Goal: Task Accomplishment & Management: Manage account settings

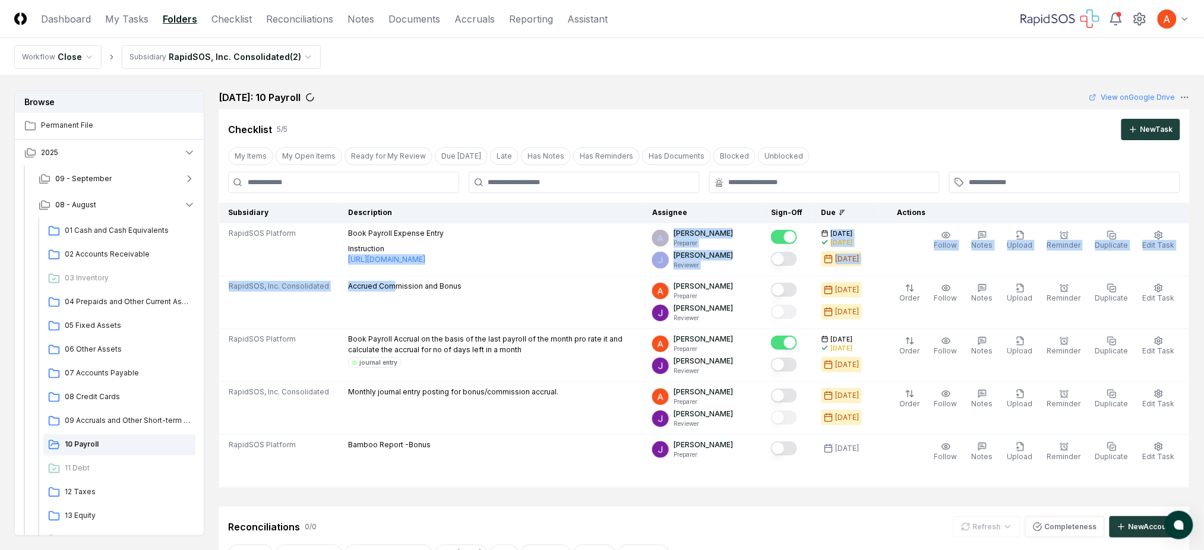
click at [732, 119] on div "Checklist 5 / 5 New Task" at bounding box center [704, 129] width 952 height 21
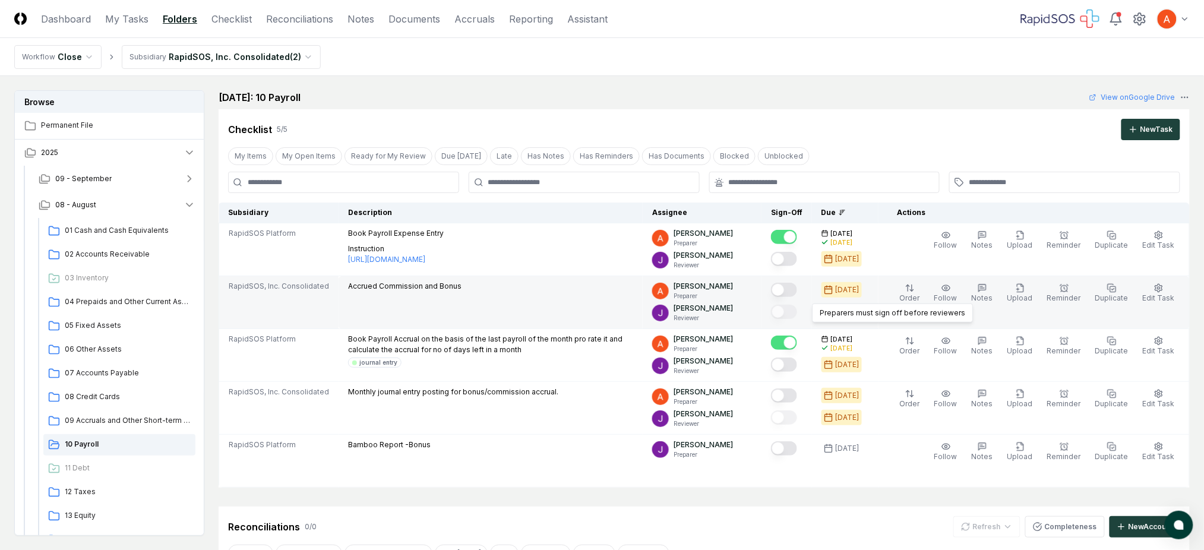
click at [797, 295] on button "Mark complete" at bounding box center [784, 290] width 26 height 14
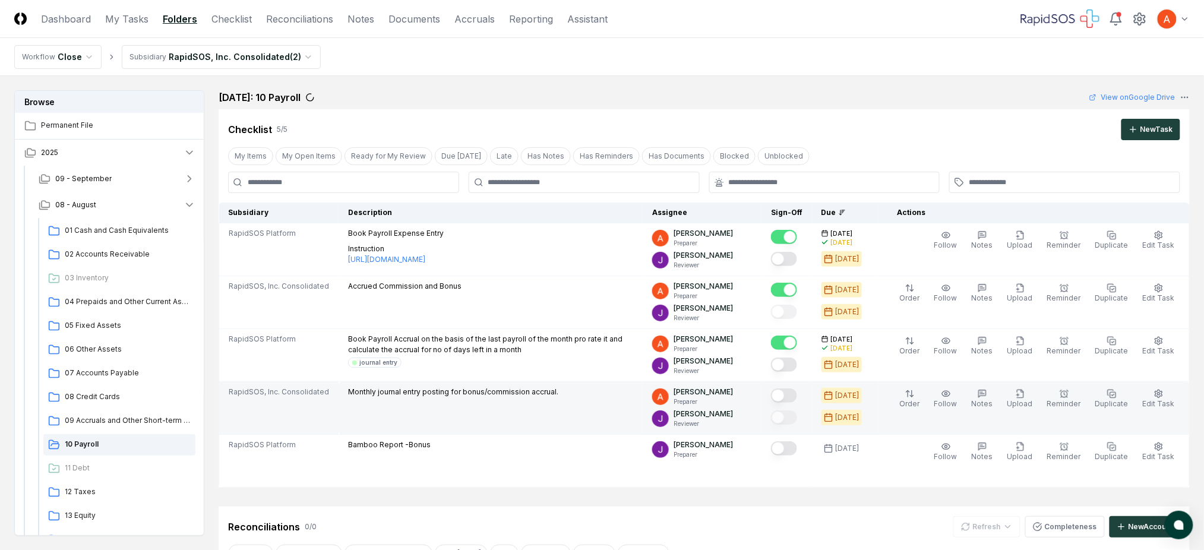
click at [793, 394] on button "Mark complete" at bounding box center [784, 395] width 26 height 14
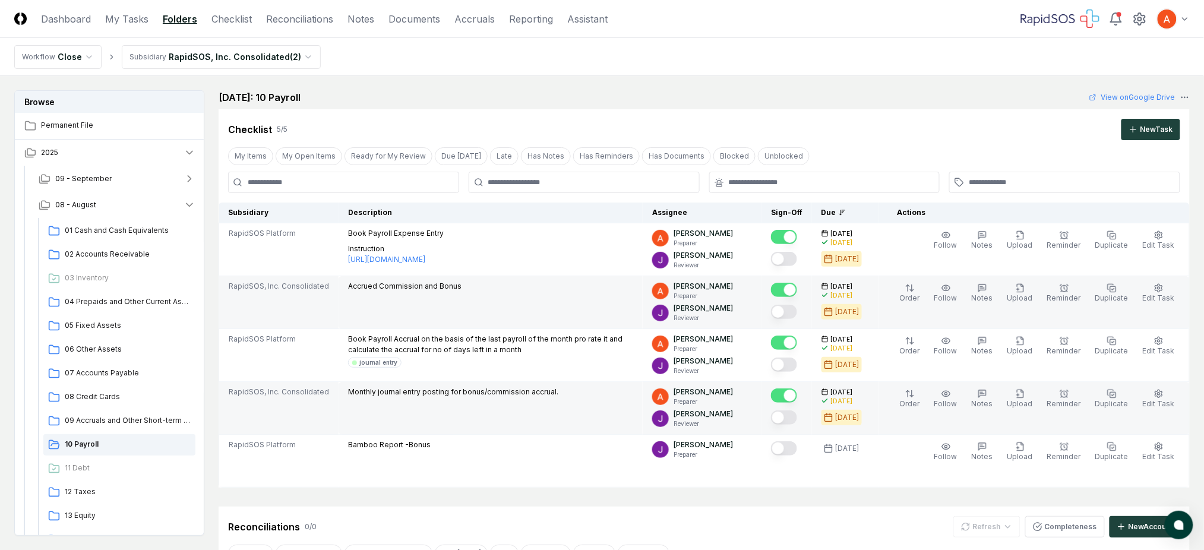
click at [972, 297] on div "Order Follow Notes Upload Reminder Duplicate Edit Task More" at bounding box center [1037, 302] width 299 height 43
click at [992, 295] on span "Notes" at bounding box center [982, 297] width 21 height 9
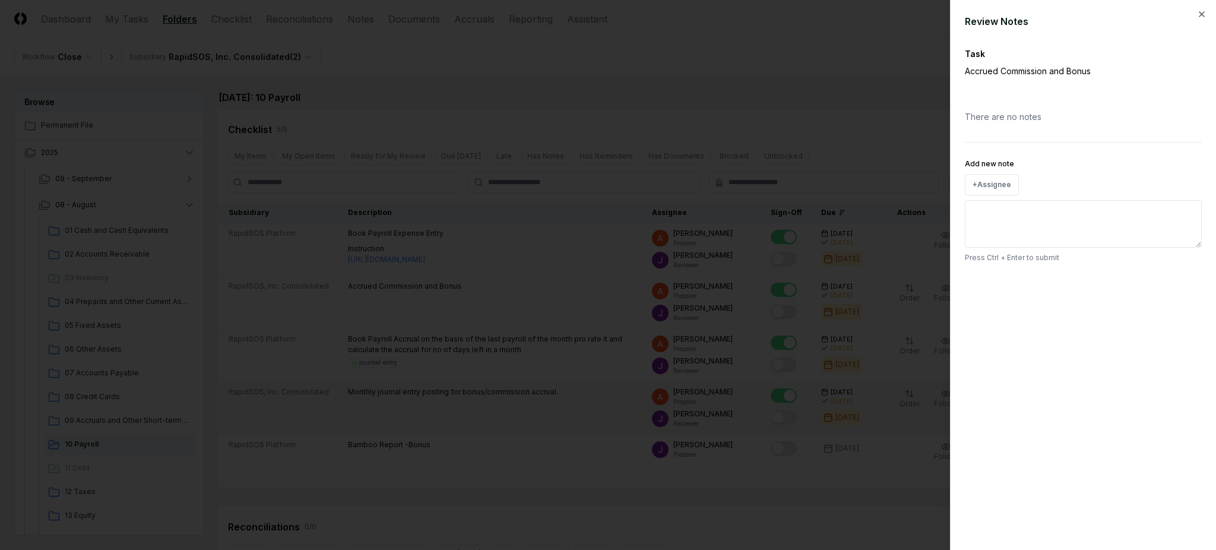
click at [1035, 223] on textarea "Add new note" at bounding box center [1083, 224] width 237 height 48
paste textarea "*******"
click at [1060, 213] on textarea "**********" at bounding box center [1083, 224] width 237 height 48
click at [1101, 212] on textarea "**********" at bounding box center [1083, 224] width 237 height 48
click at [1114, 217] on textarea "**********" at bounding box center [1083, 224] width 237 height 48
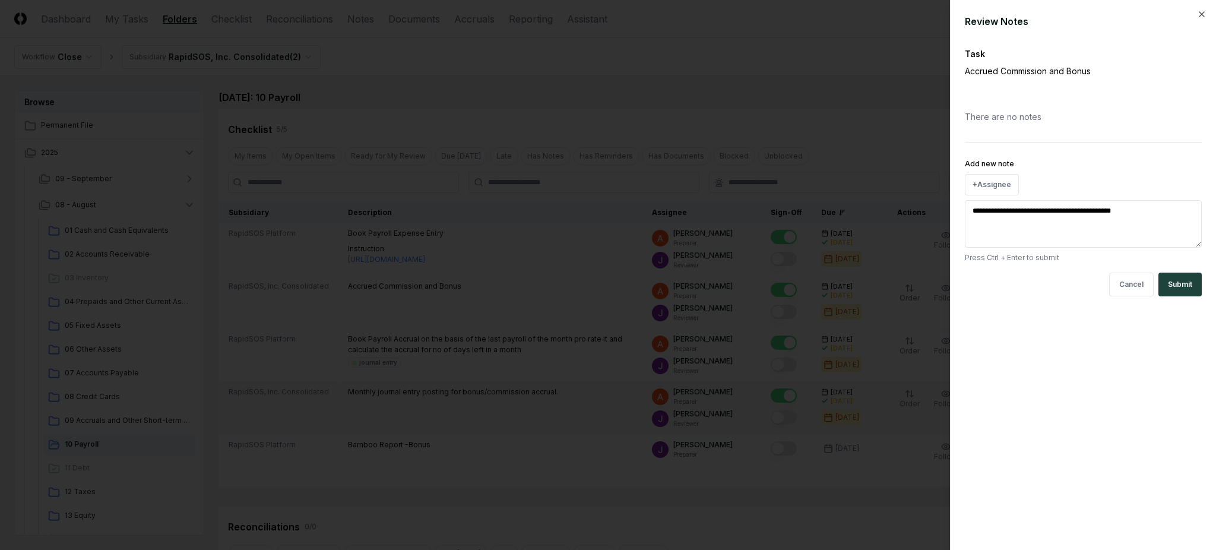
click at [1114, 217] on textarea "**********" at bounding box center [1083, 224] width 237 height 48
paste textarea
click at [1089, 213] on textarea "**********" at bounding box center [1083, 224] width 237 height 48
type textarea "**********"
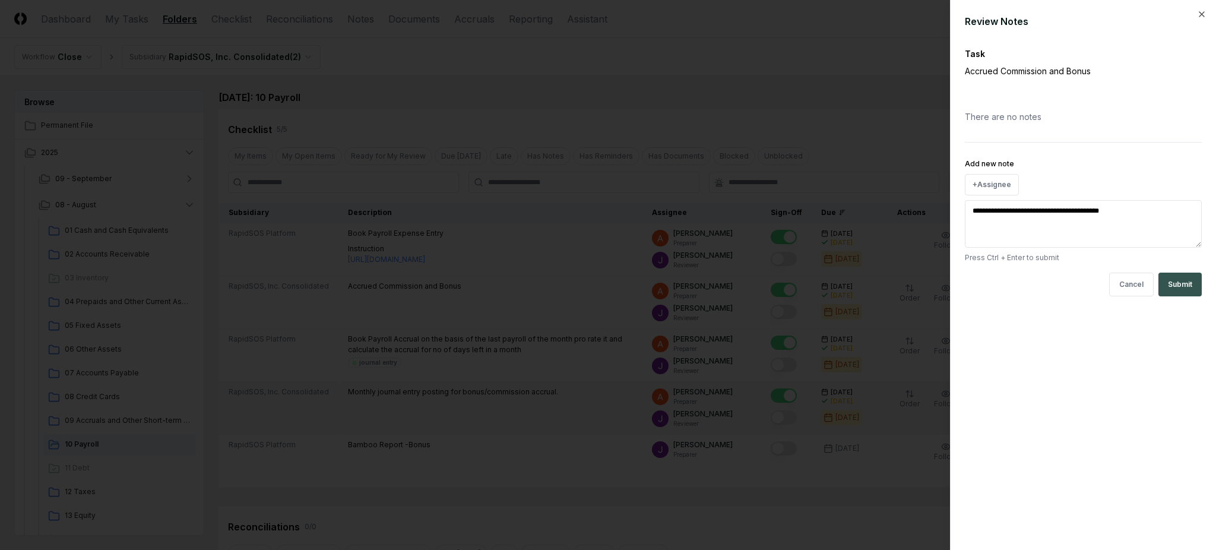
click at [1178, 285] on button "Submit" at bounding box center [1180, 285] width 43 height 24
click at [1203, 14] on icon "button" at bounding box center [1202, 15] width 10 height 10
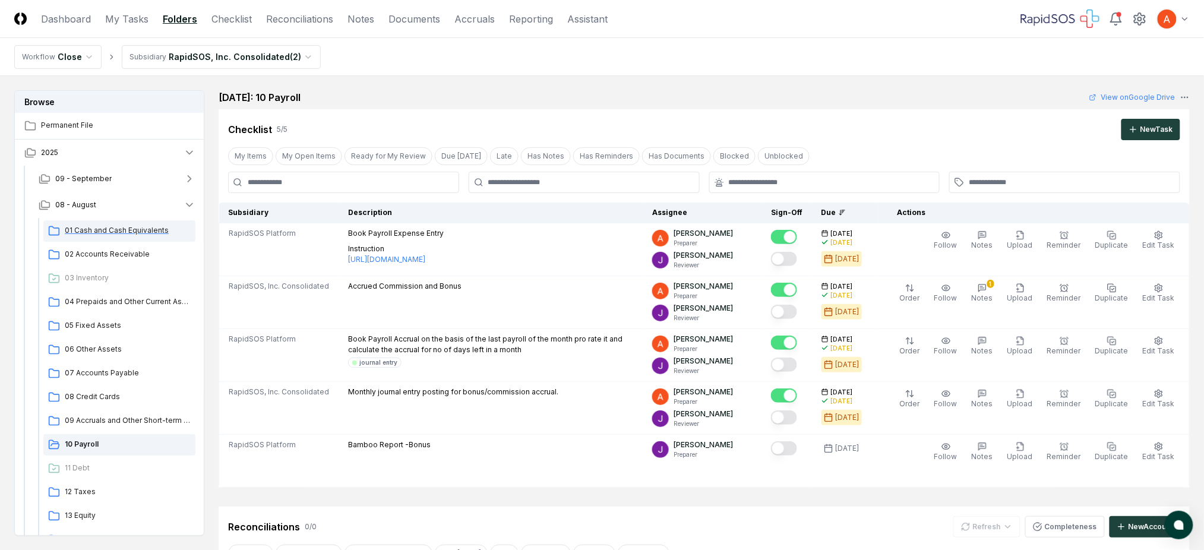
click at [151, 229] on span "01 Cash and Cash Equivalents" at bounding box center [128, 230] width 126 height 11
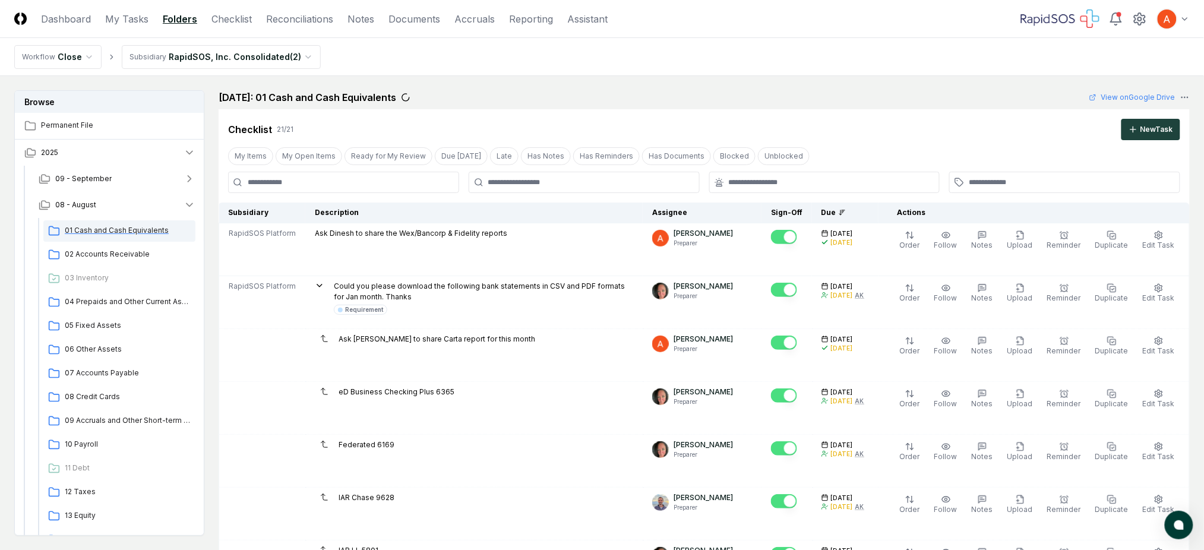
click at [122, 236] on div "01 Cash and Cash Equivalents" at bounding box center [119, 230] width 152 height 21
click at [116, 261] on div "02 Accounts Receivable" at bounding box center [119, 254] width 152 height 21
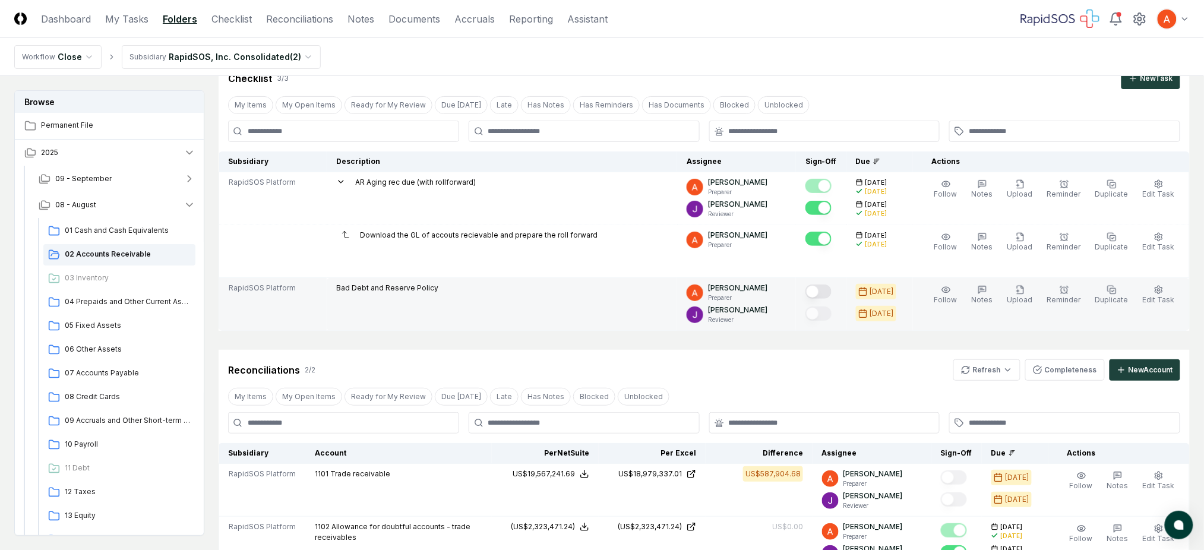
scroll to position [79, 0]
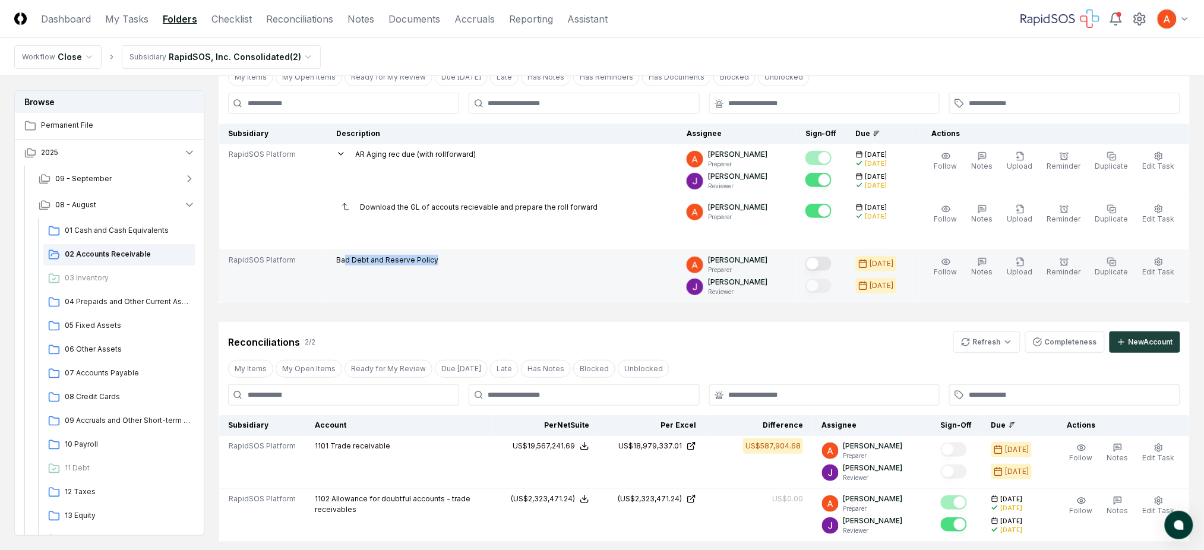
drag, startPoint x: 347, startPoint y: 263, endPoint x: 438, endPoint y: 255, distance: 90.6
click at [438, 255] on div "Bad Debt and Reserve Policy" at bounding box center [501, 261] width 331 height 13
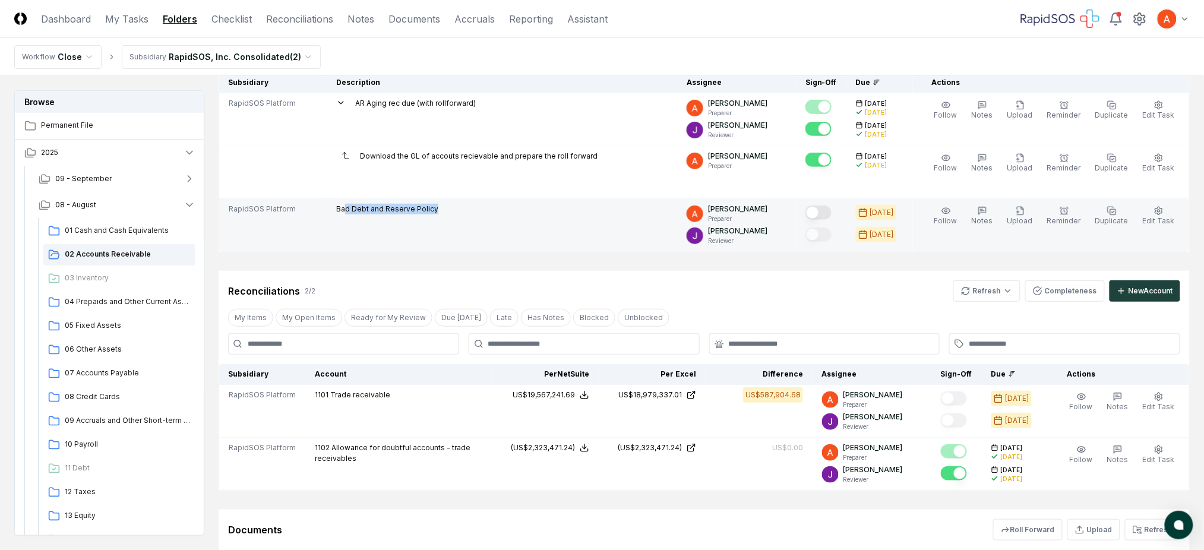
scroll to position [158, 0]
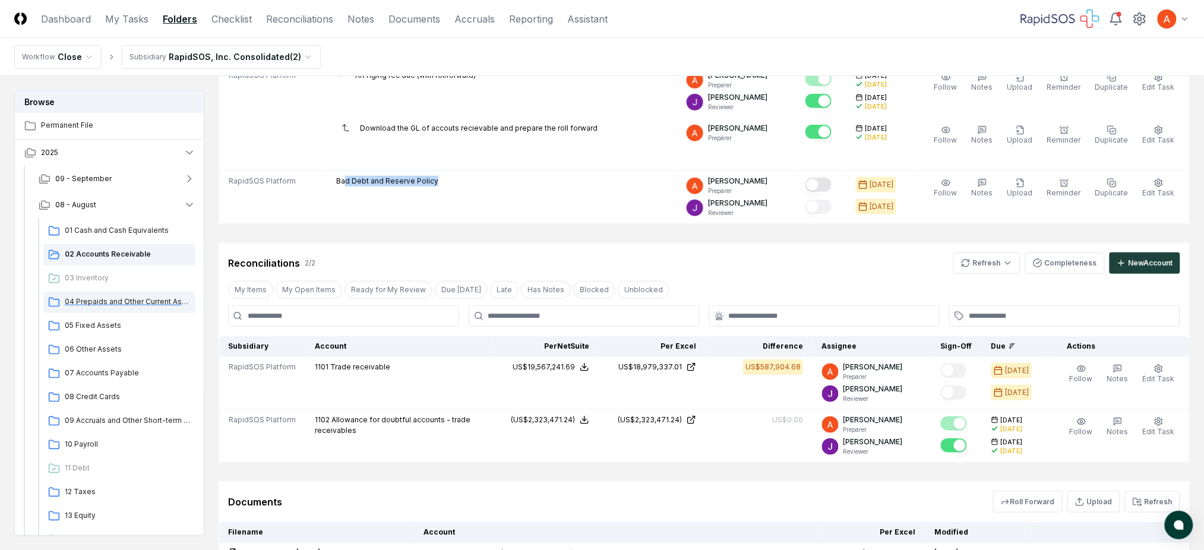
click at [112, 301] on span "04 Prepaids and Other Current Assets" at bounding box center [128, 301] width 126 height 11
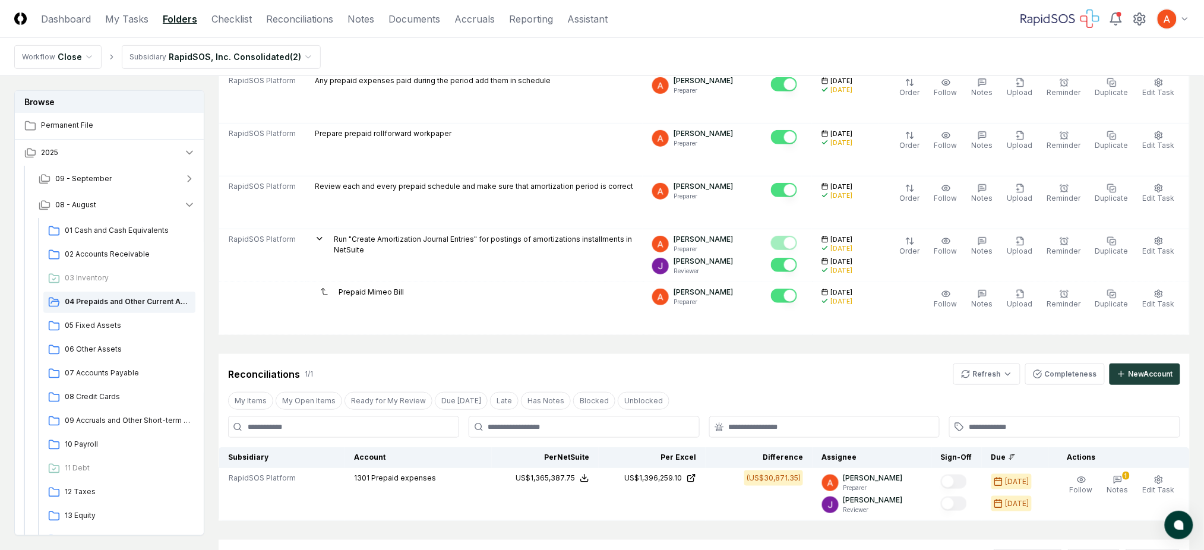
scroll to position [238, 0]
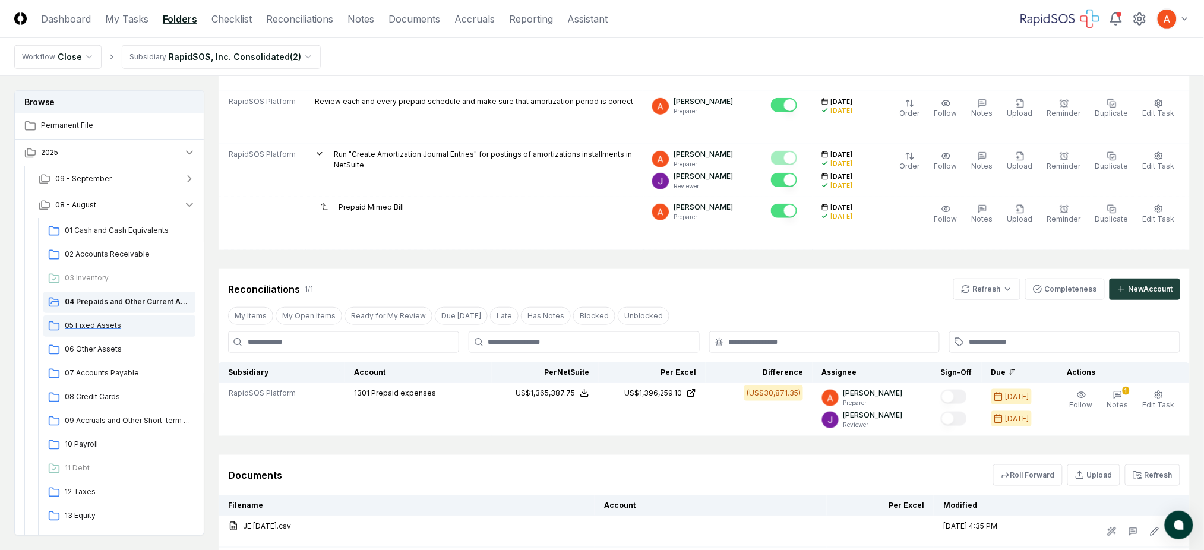
click at [91, 326] on span "05 Fixed Assets" at bounding box center [128, 325] width 126 height 11
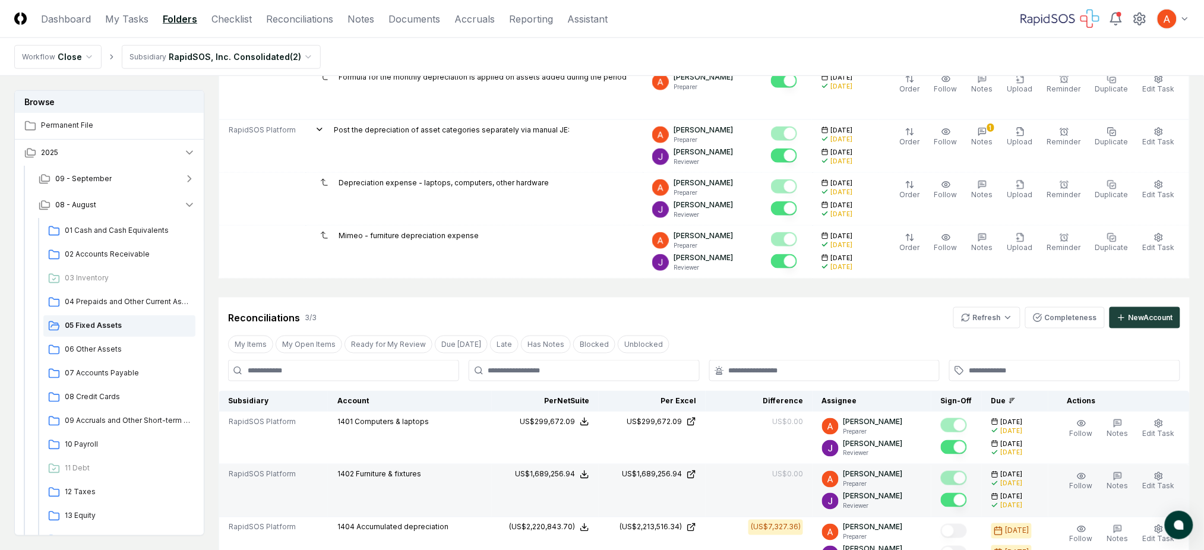
scroll to position [475, 0]
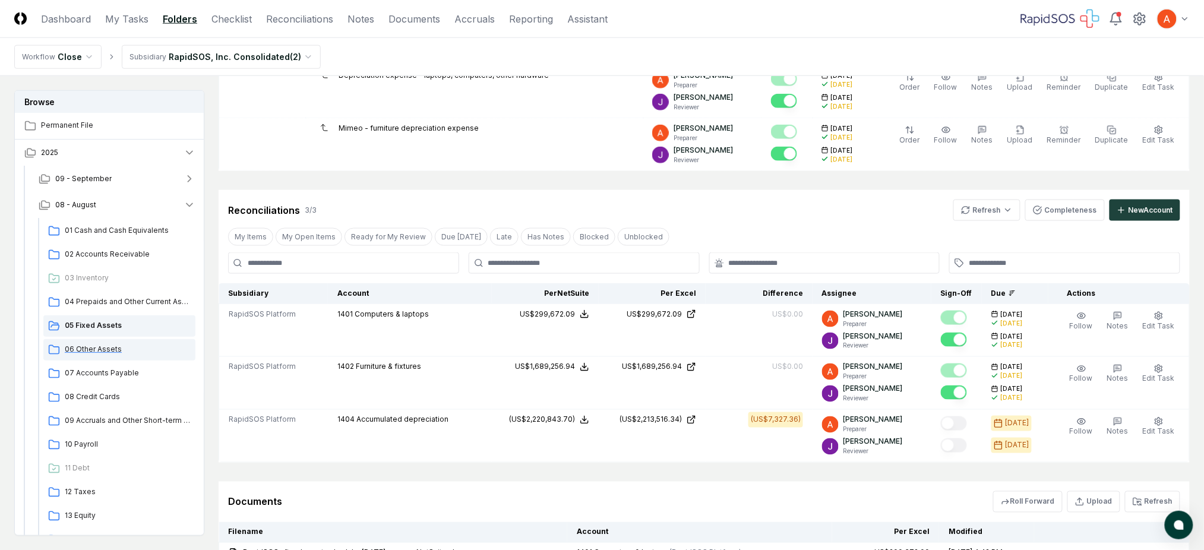
click at [102, 346] on span "06 Other Assets" at bounding box center [128, 349] width 126 height 11
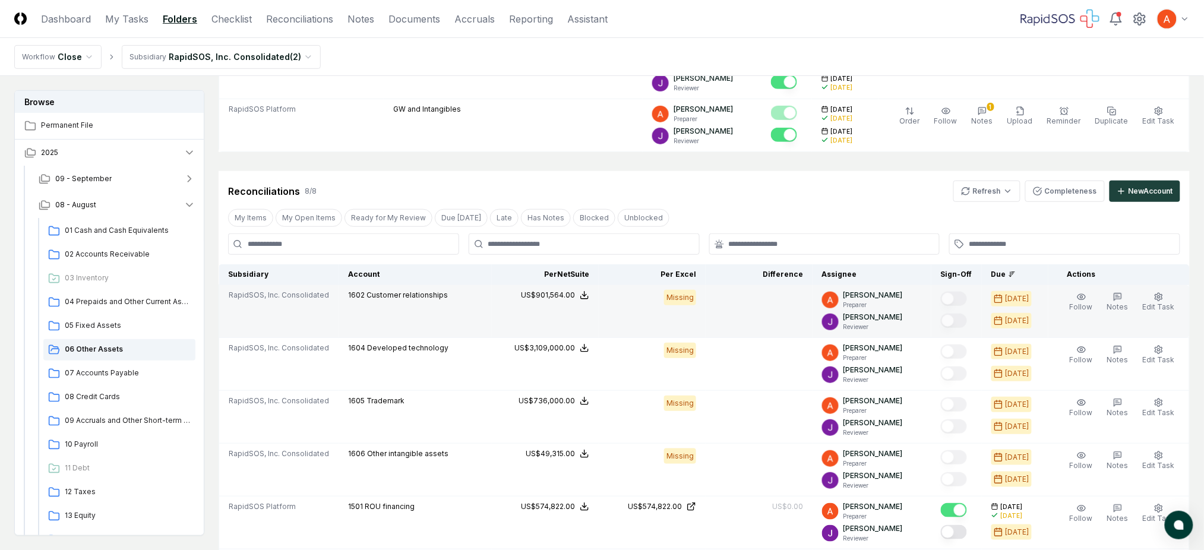
scroll to position [238, 0]
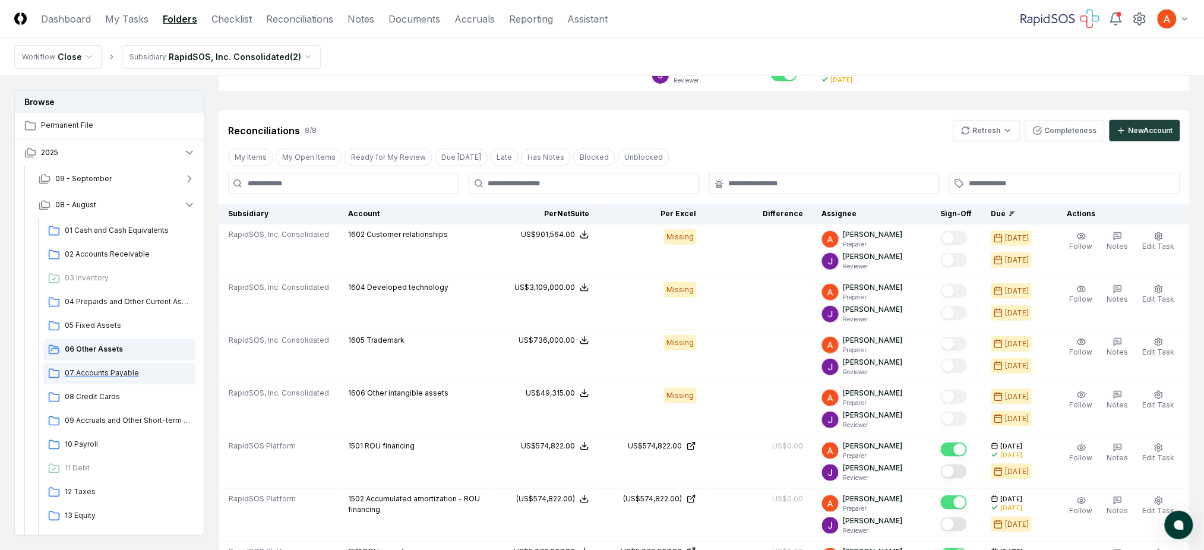
click at [100, 374] on span "07 Accounts Payable" at bounding box center [128, 373] width 126 height 11
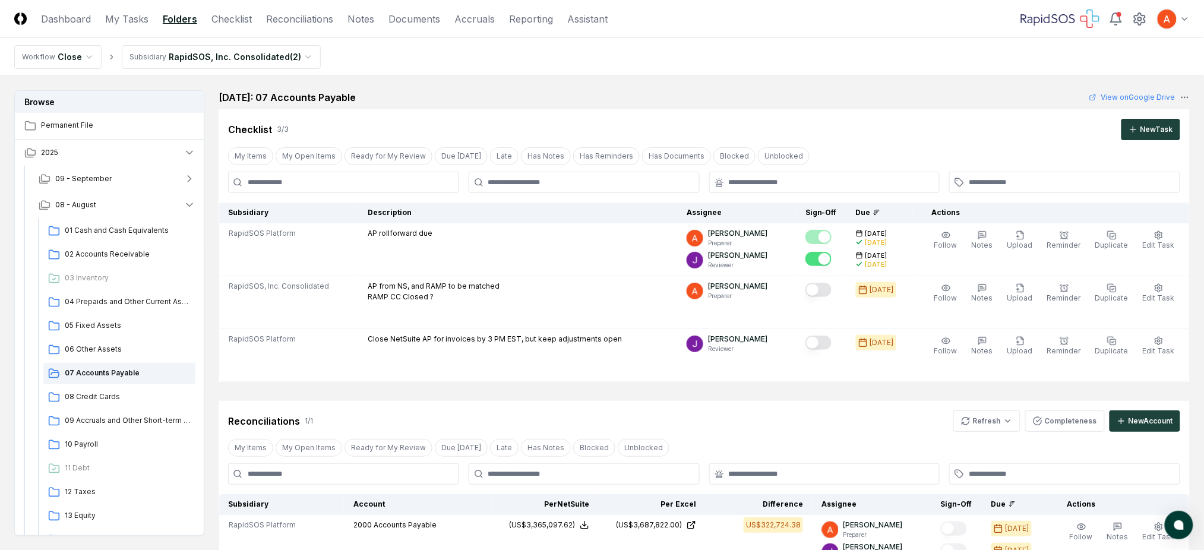
scroll to position [79, 0]
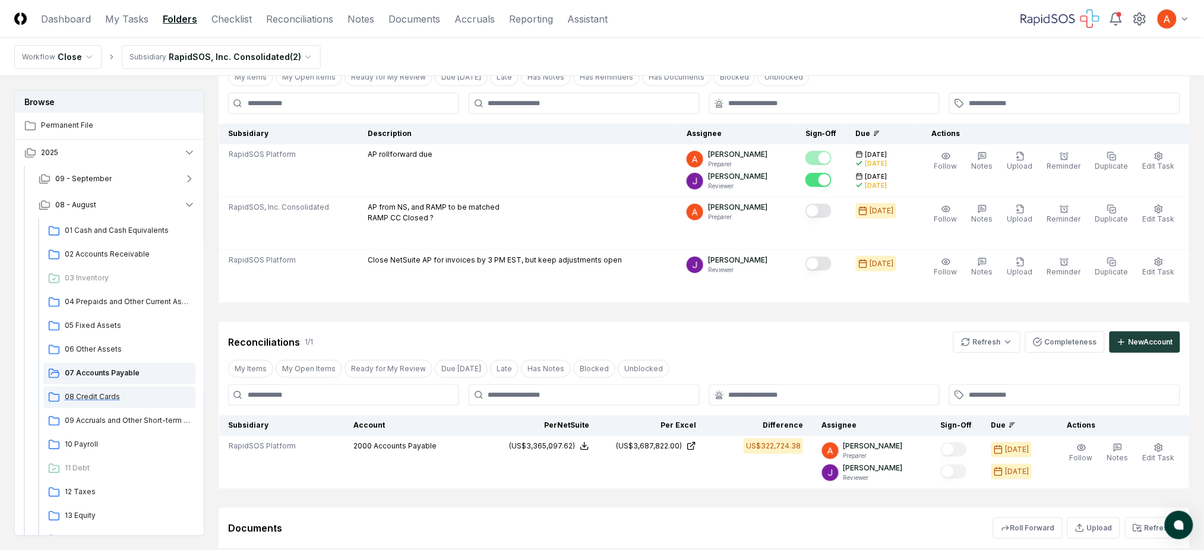
click at [91, 394] on span "08 Credit Cards" at bounding box center [128, 396] width 126 height 11
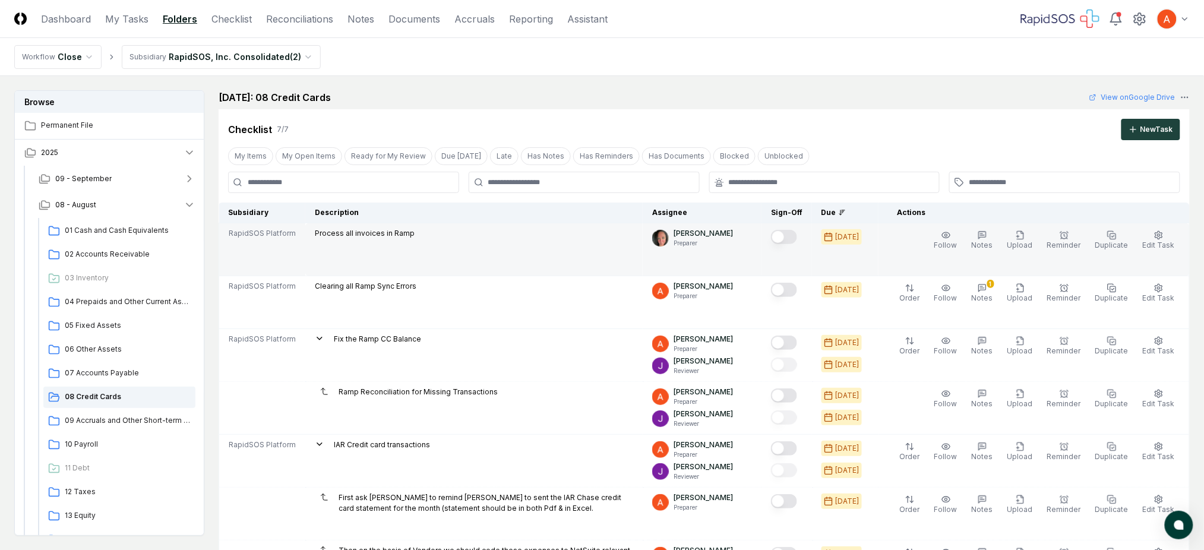
click at [797, 233] on button "Mark complete" at bounding box center [784, 237] width 26 height 14
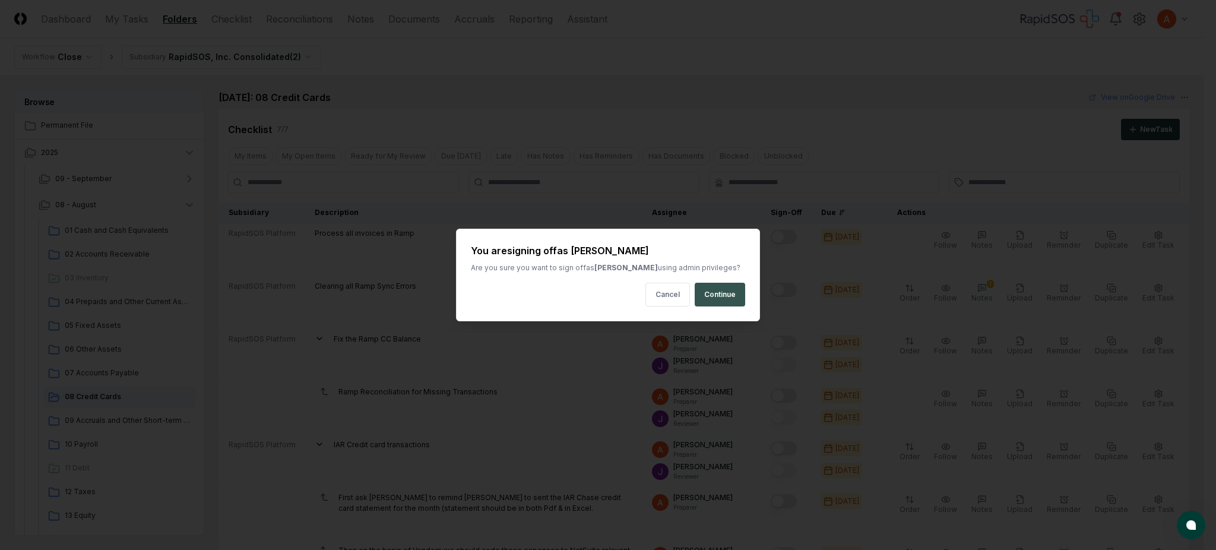
click at [706, 298] on button "Continue" at bounding box center [720, 295] width 50 height 24
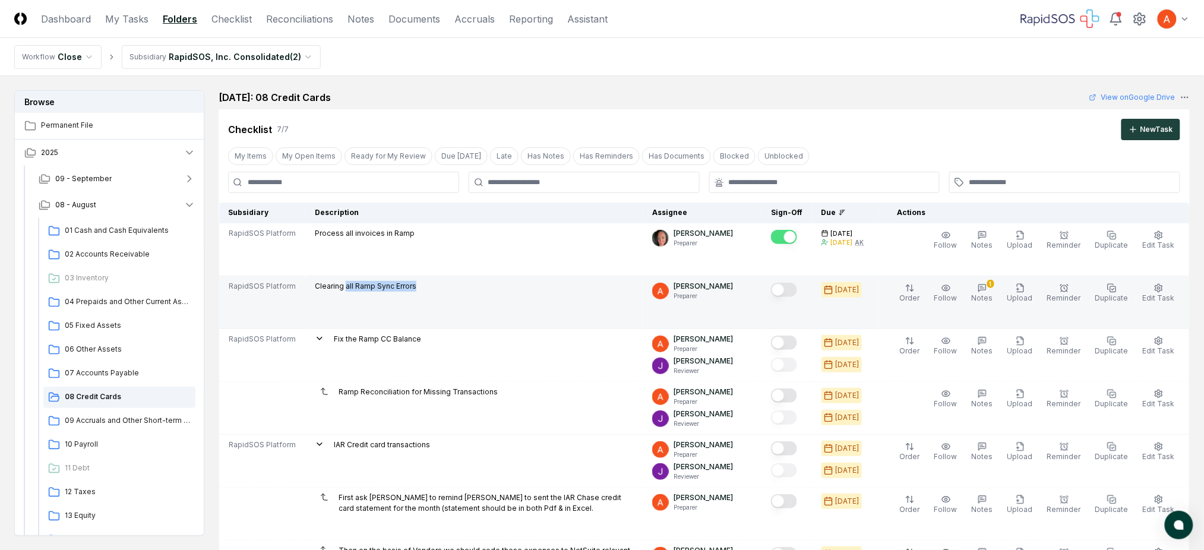
drag, startPoint x: 341, startPoint y: 285, endPoint x: 411, endPoint y: 284, distance: 70.1
click at [411, 284] on p "Clearing all Ramp Sync Errors" at bounding box center [366, 286] width 102 height 11
click at [438, 286] on div "Clearing all Ramp Sync Errors" at bounding box center [474, 287] width 318 height 13
drag, startPoint x: 344, startPoint y: 288, endPoint x: 436, endPoint y: 283, distance: 91.6
click at [436, 283] on div "Clearing all Ramp Sync Errors" at bounding box center [474, 287] width 318 height 13
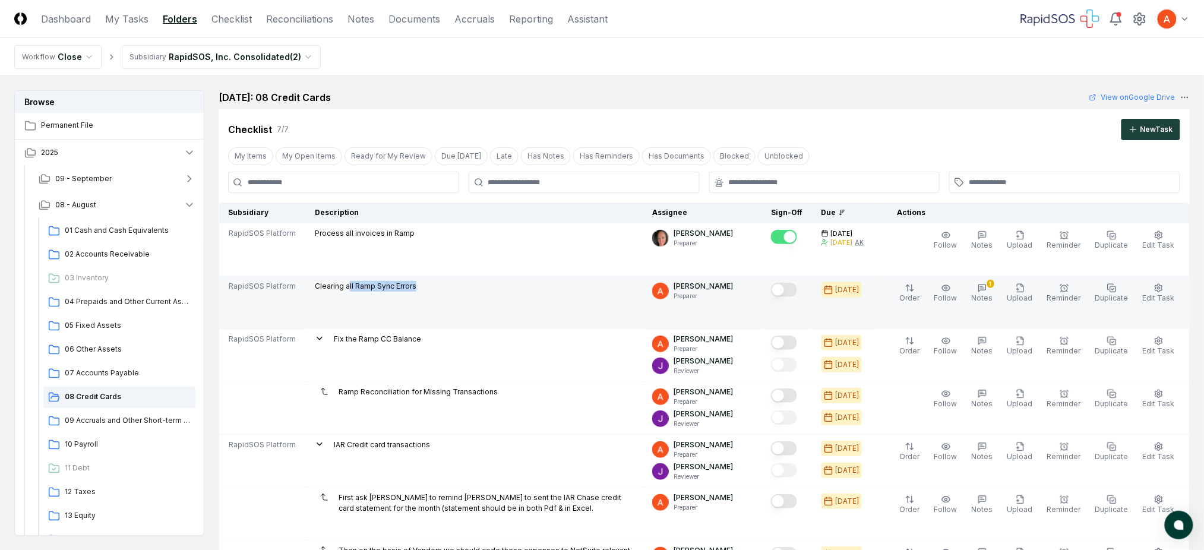
click at [797, 287] on button "Mark complete" at bounding box center [784, 290] width 26 height 14
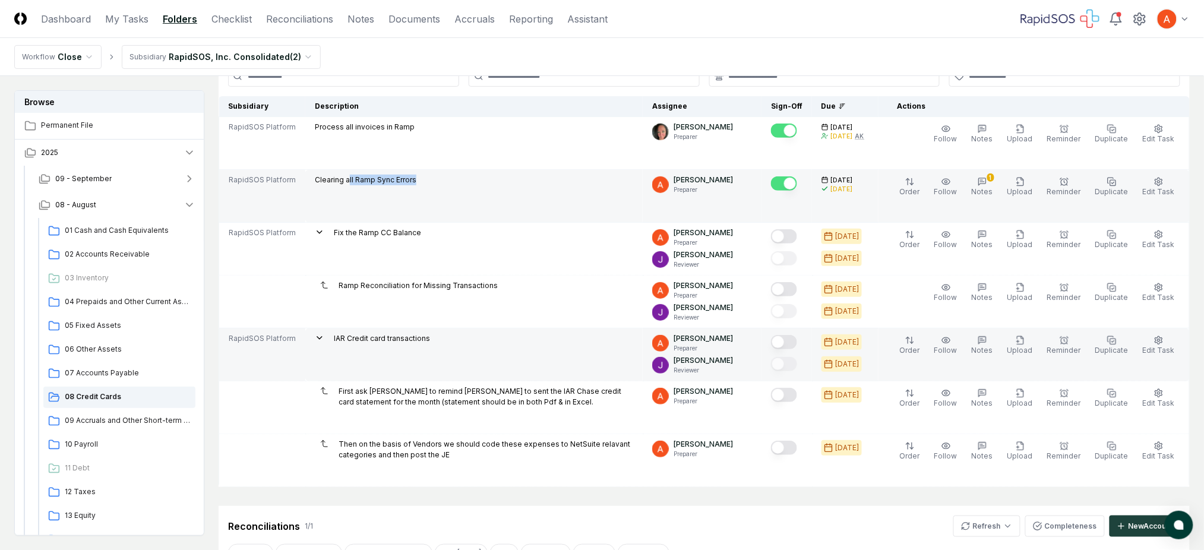
scroll to position [79, 0]
